Goal: Information Seeking & Learning: Learn about a topic

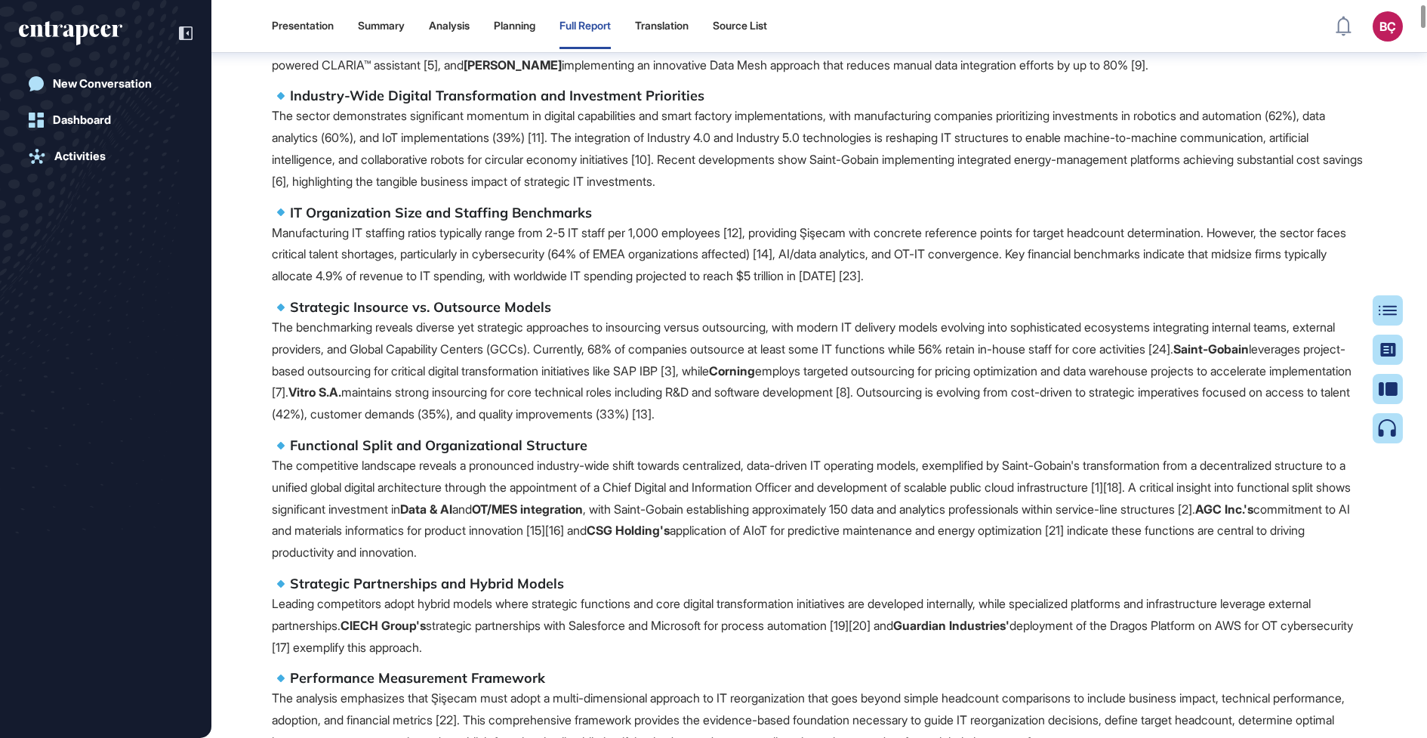
scroll to position [495, 0]
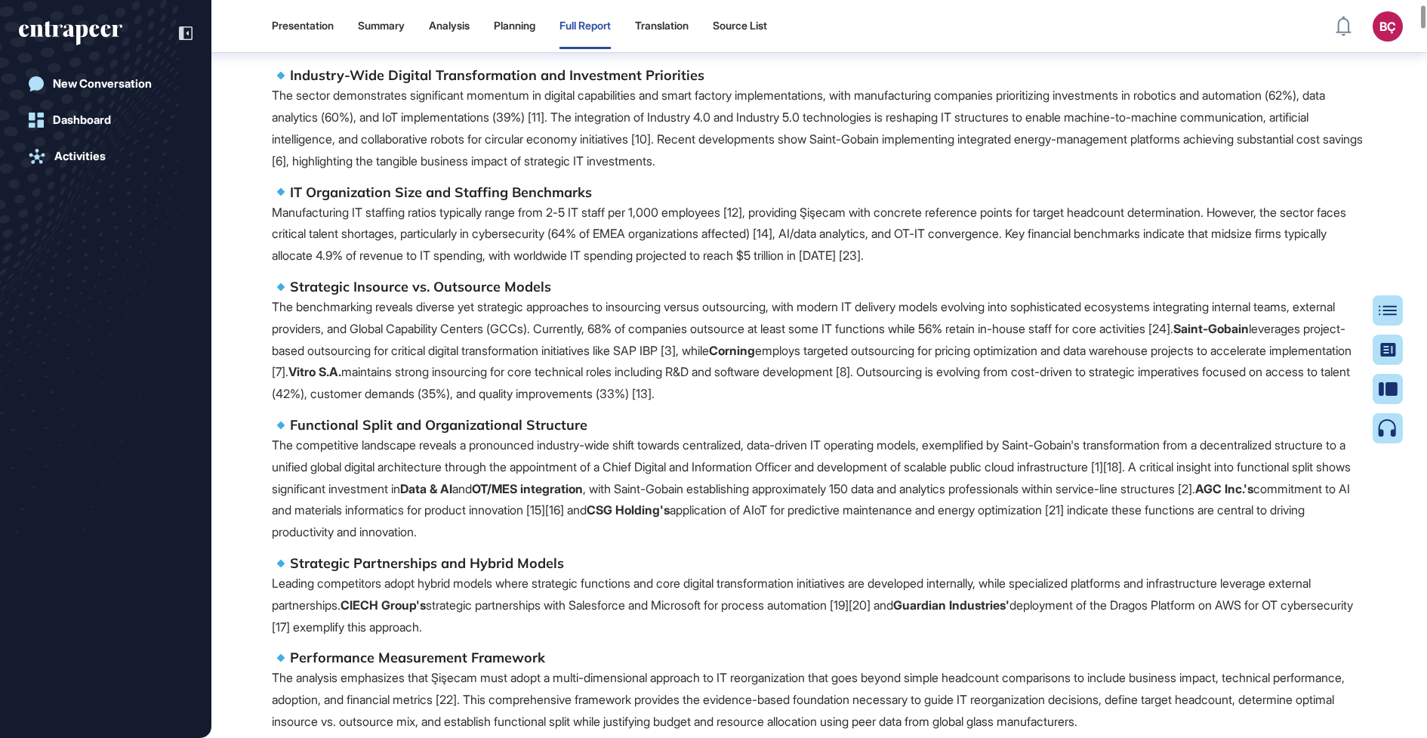
click at [594, 237] on p "Manufacturing IT staffing ratios typically range from 2-5 IT staff per 1,000 em…" at bounding box center [819, 234] width 1095 height 65
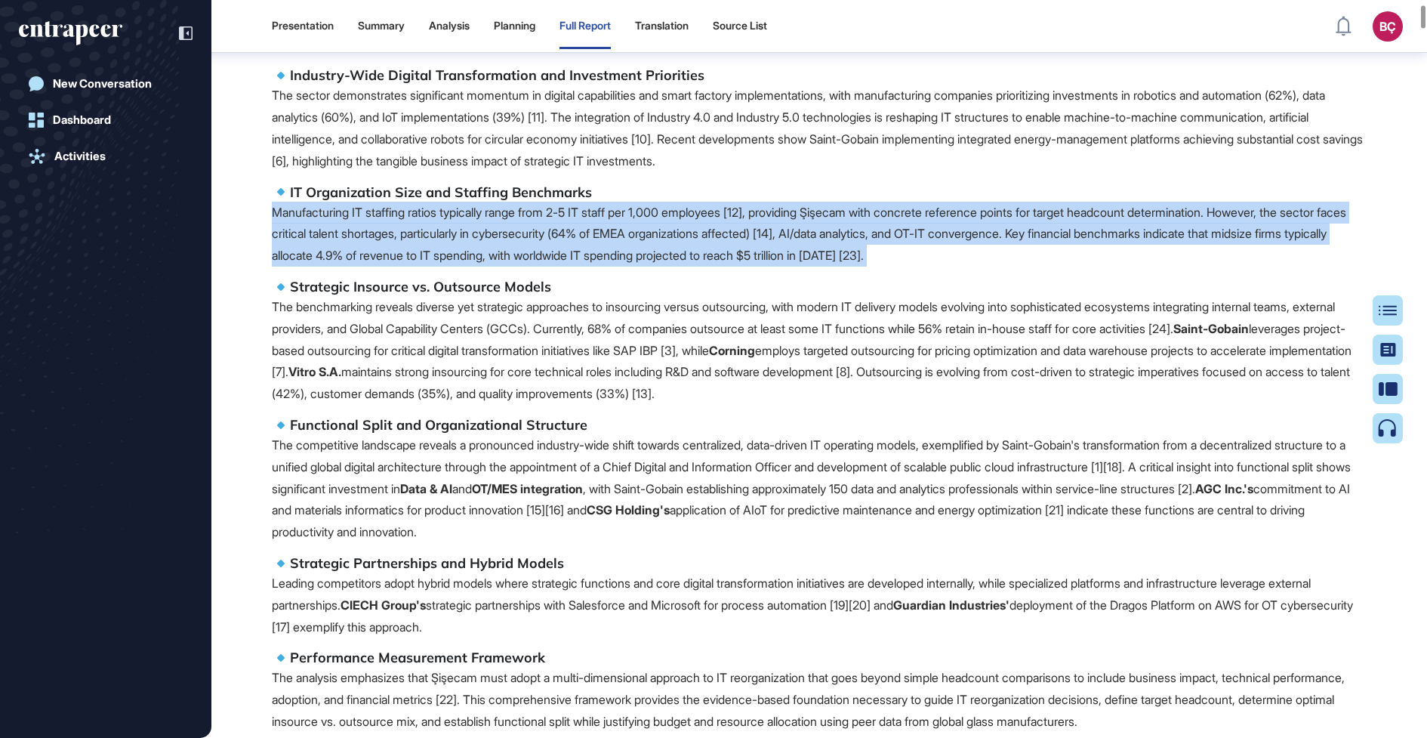
click at [594, 237] on p "Manufacturing IT staffing ratios typically range from 2-5 IT staff per 1,000 em…" at bounding box center [819, 234] width 1095 height 65
click at [591, 259] on p "Manufacturing IT staffing ratios typically range from 2-5 IT staff per 1,000 em…" at bounding box center [819, 234] width 1095 height 65
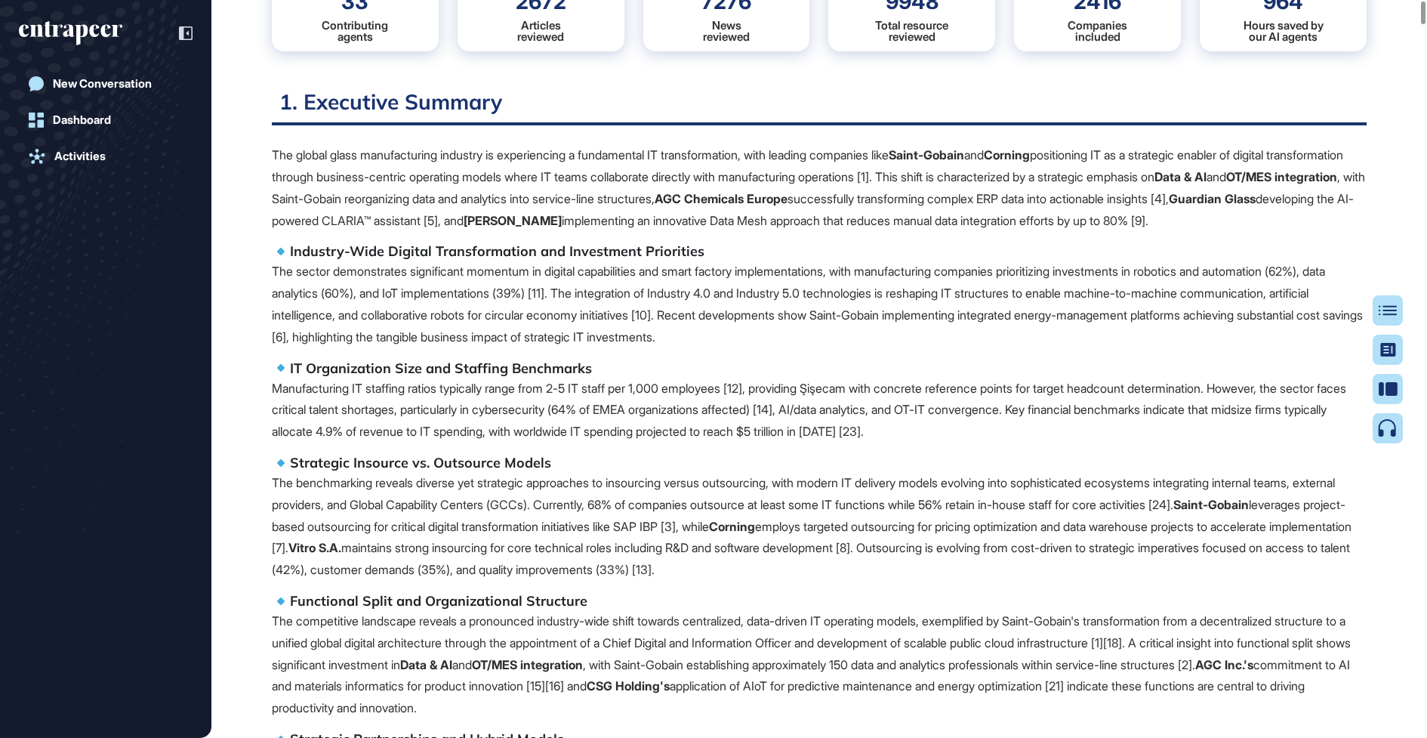
scroll to position [0, 0]
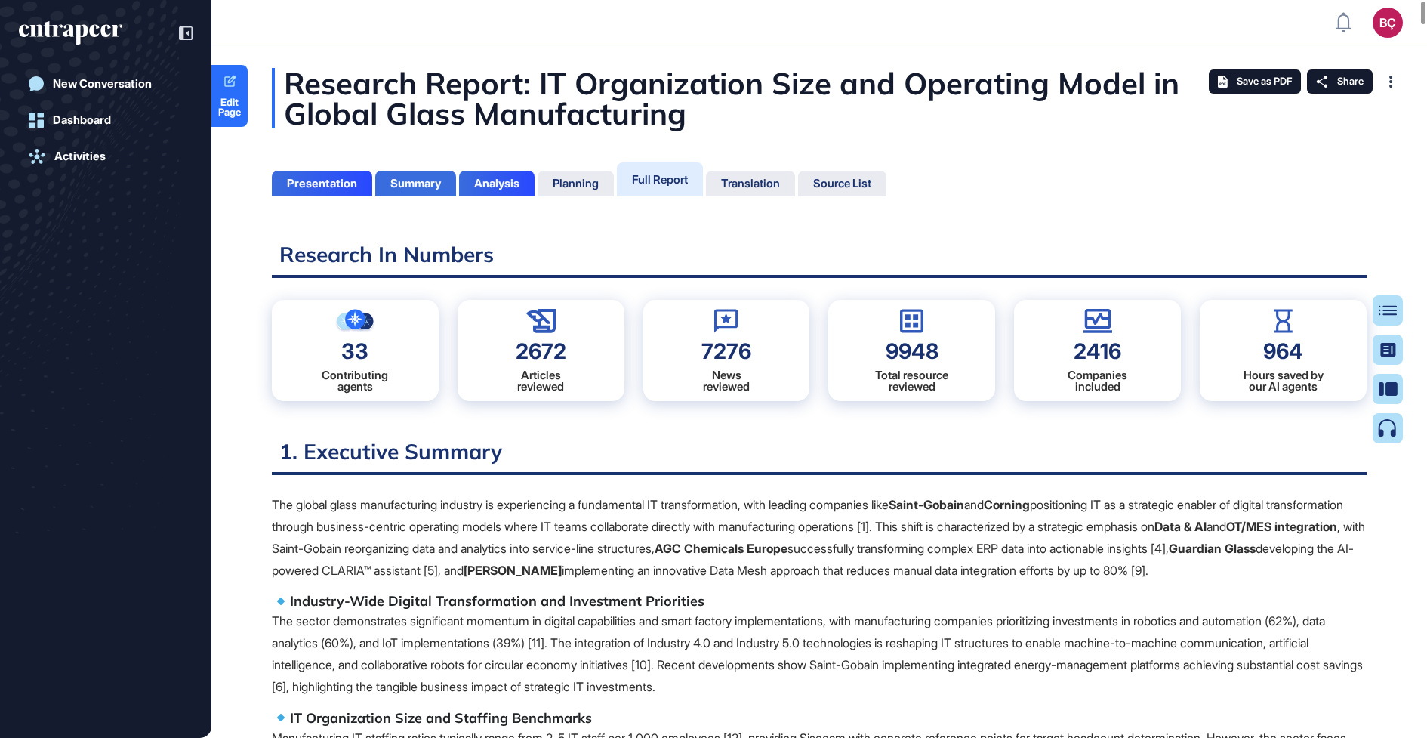
click at [422, 180] on div "Summary" at bounding box center [415, 184] width 51 height 14
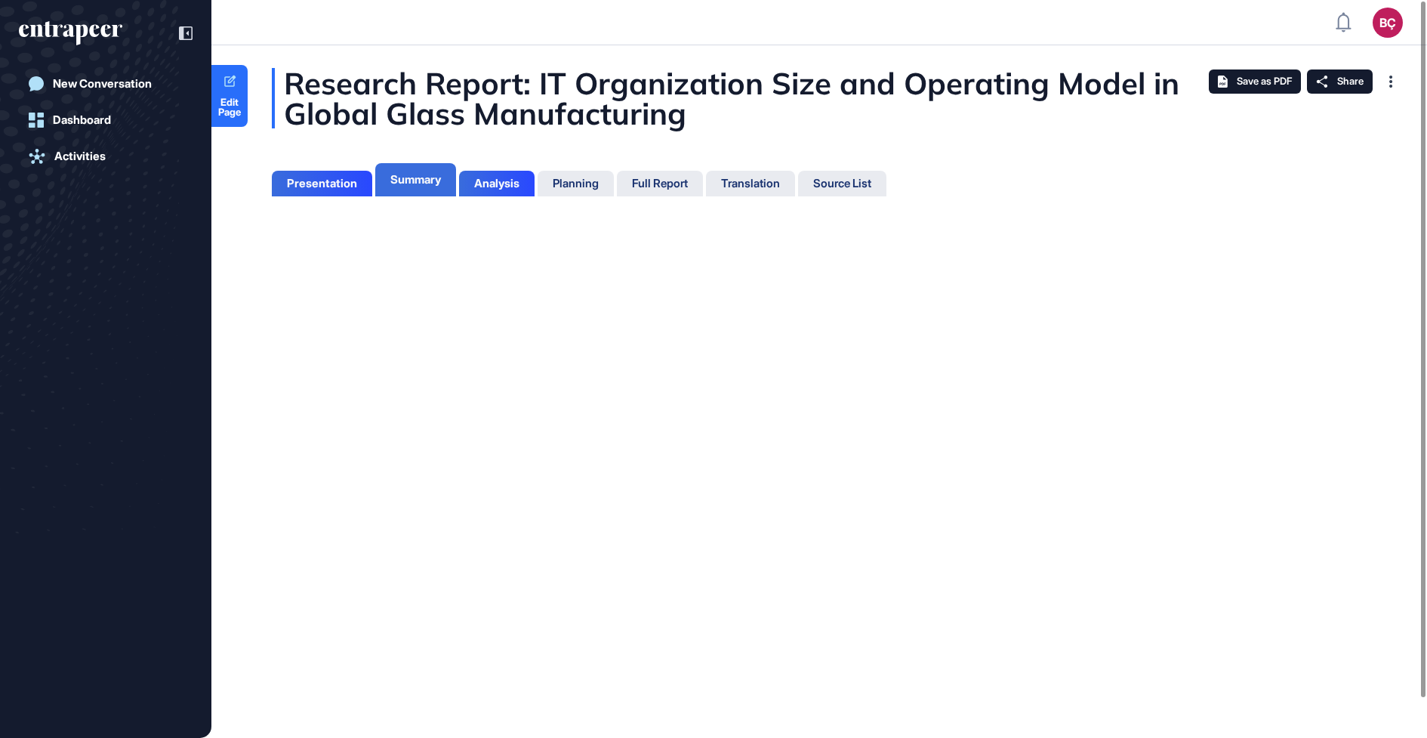
scroll to position [6, 1]
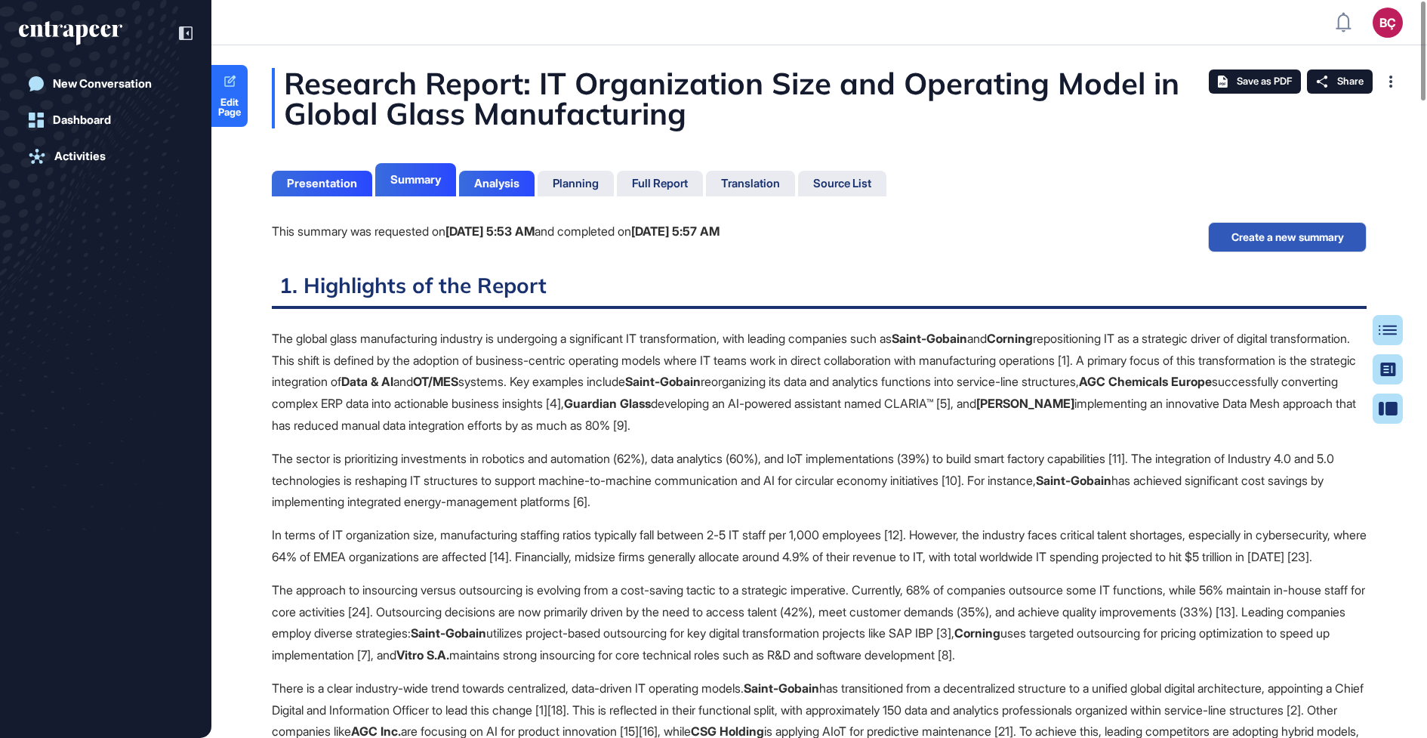
scroll to position [6, 1]
click at [311, 171] on div "Presentation" at bounding box center [322, 184] width 100 height 26
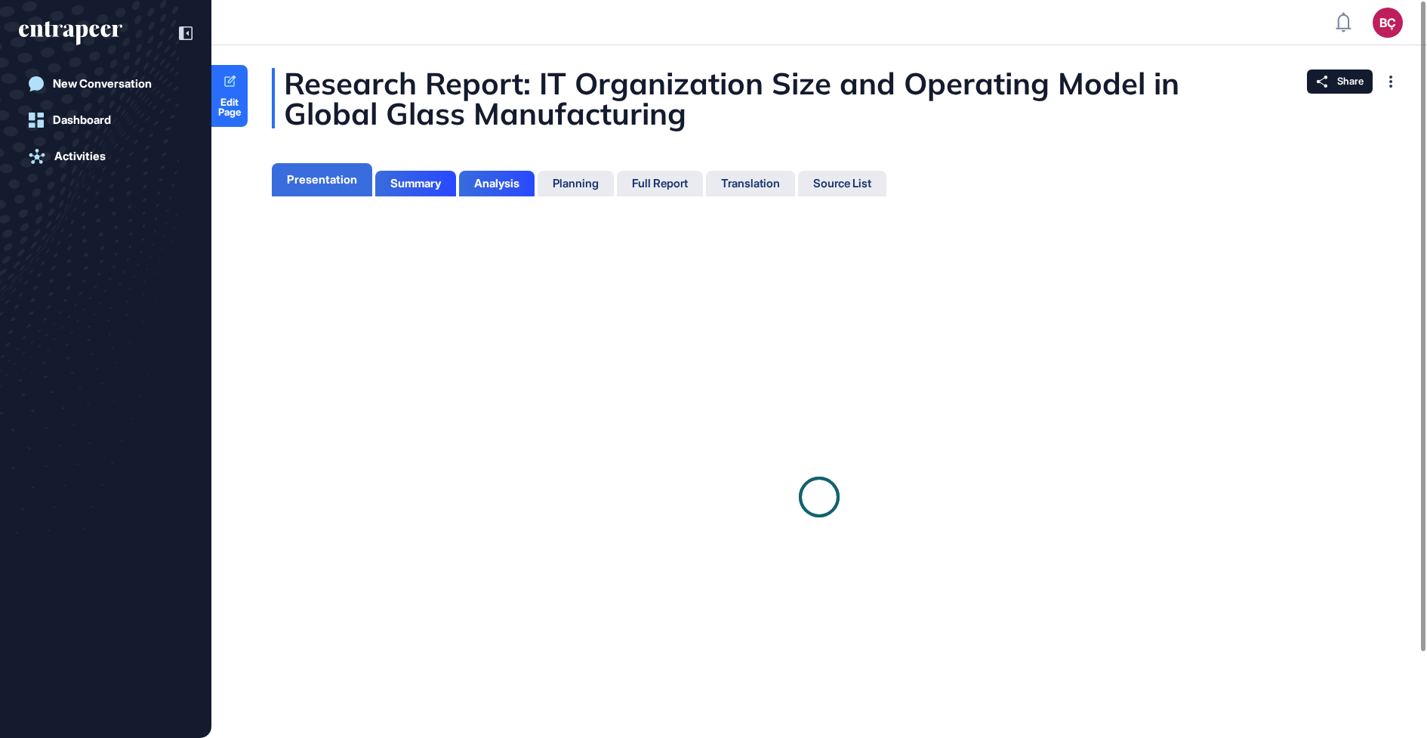
scroll to position [662, 4]
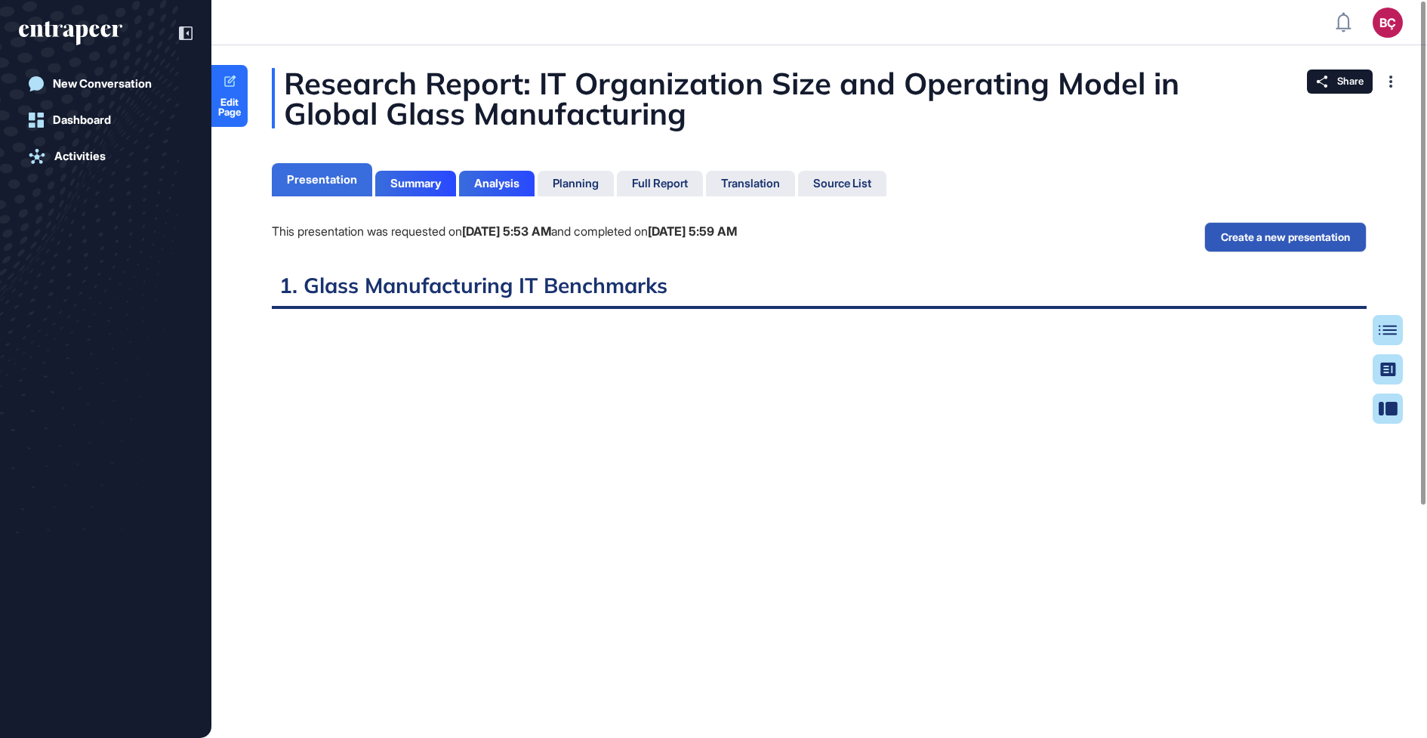
scroll to position [662, 4]
